Goal: Transaction & Acquisition: Purchase product/service

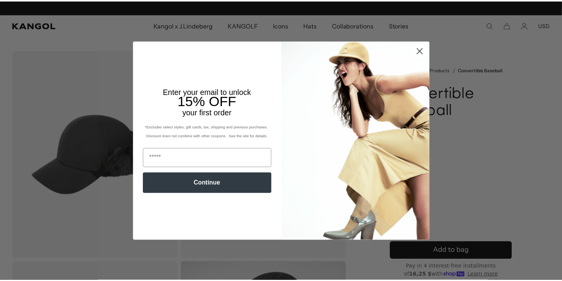
scroll to position [0, 158]
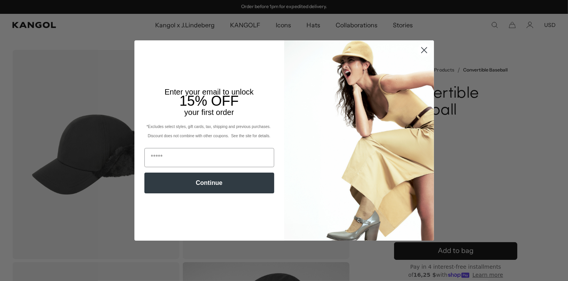
click at [418, 84] on img "POPUP Form" at bounding box center [359, 140] width 150 height 200
click at [419, 50] on circle "Close dialog" at bounding box center [423, 50] width 13 height 13
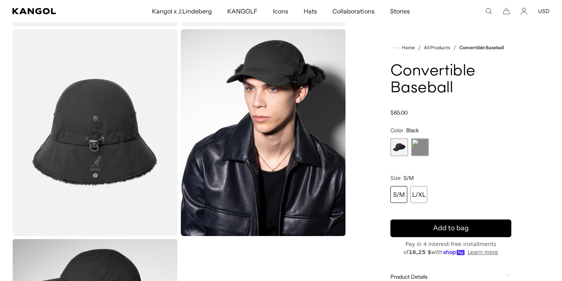
scroll to position [0, 0]
drag, startPoint x: 239, startPoint y: 173, endPoint x: 2, endPoint y: 94, distance: 250.7
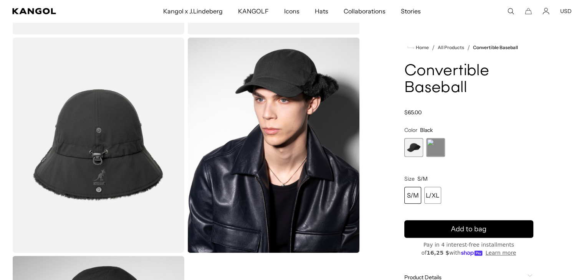
scroll to position [0, 158]
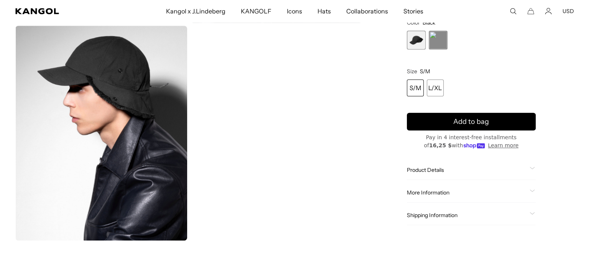
scroll to position [0, 158]
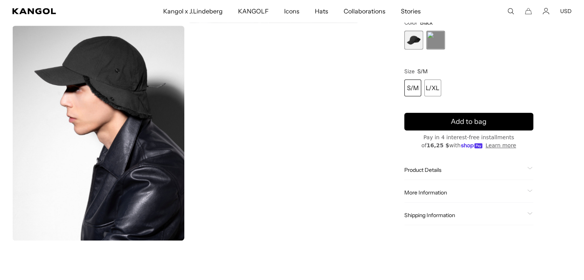
click at [124, 78] on img "Gallery Viewer" at bounding box center [98, 133] width 172 height 215
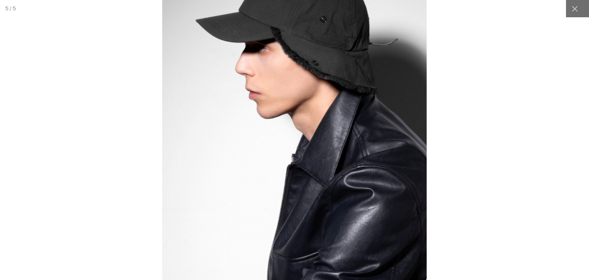
scroll to position [0, 0]
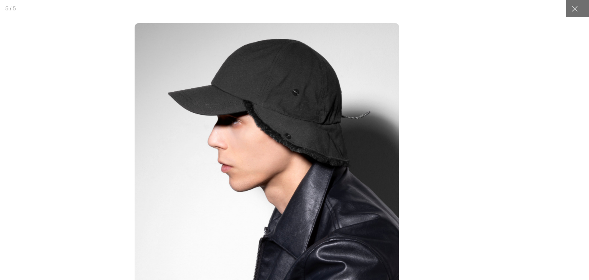
click at [298, 129] on img at bounding box center [267, 189] width 265 height 332
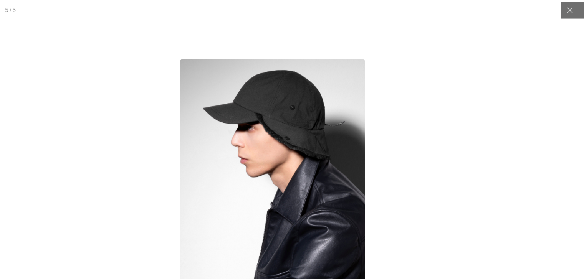
scroll to position [0, 158]
click at [457, 182] on div at bounding box center [275, 192] width 672 height 319
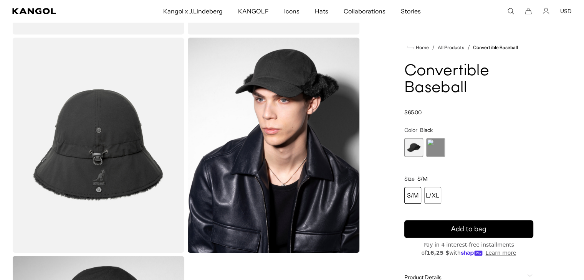
scroll to position [0, 0]
